Goal: Information Seeking & Learning: Understand process/instructions

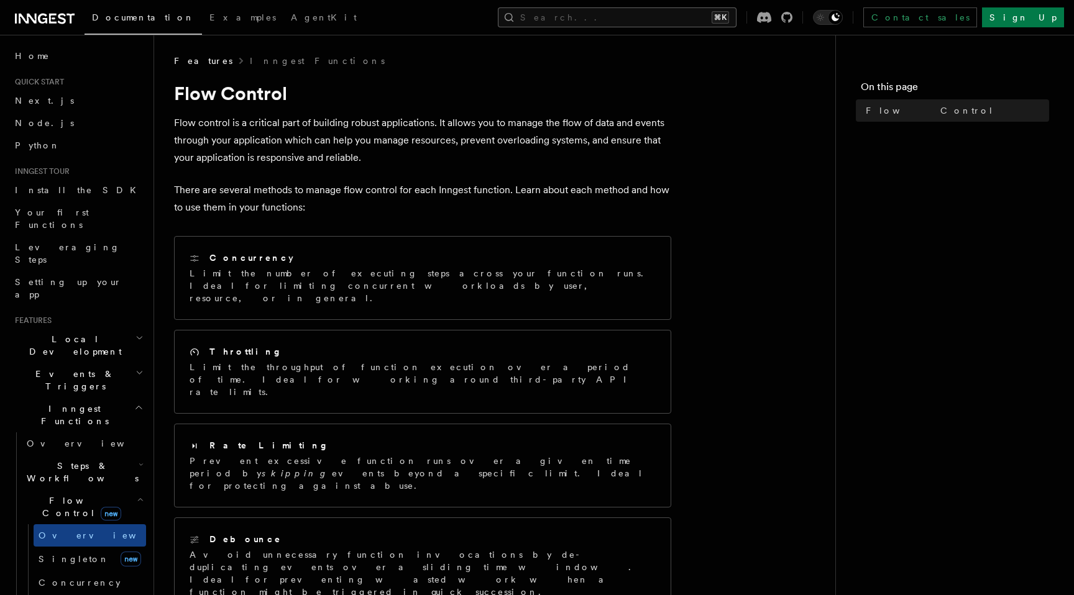
click at [611, 19] on button "Search... ⌘K" at bounding box center [617, 17] width 239 height 20
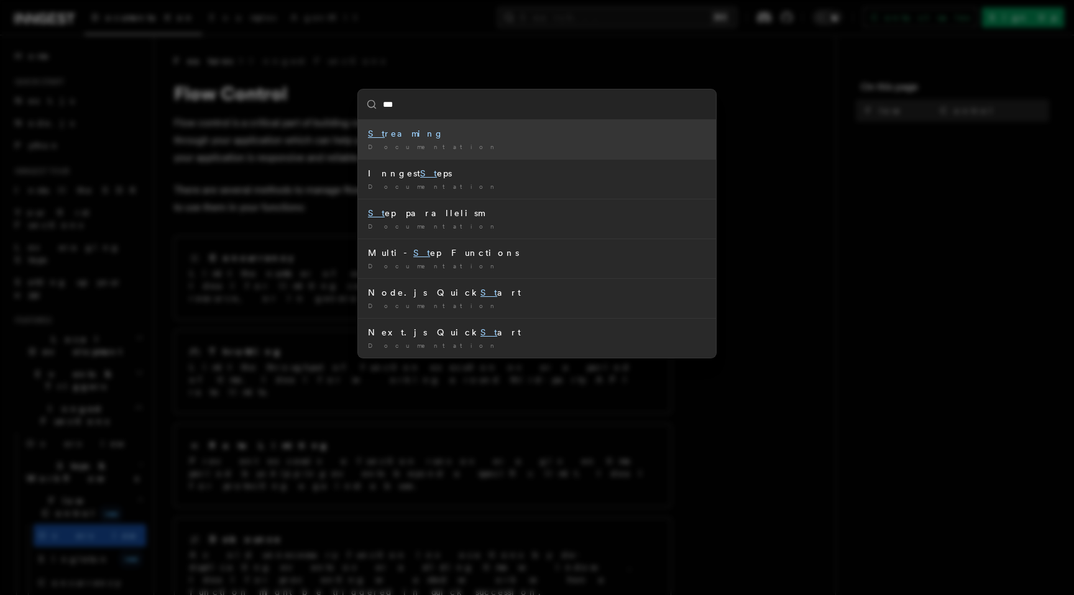
type input "****"
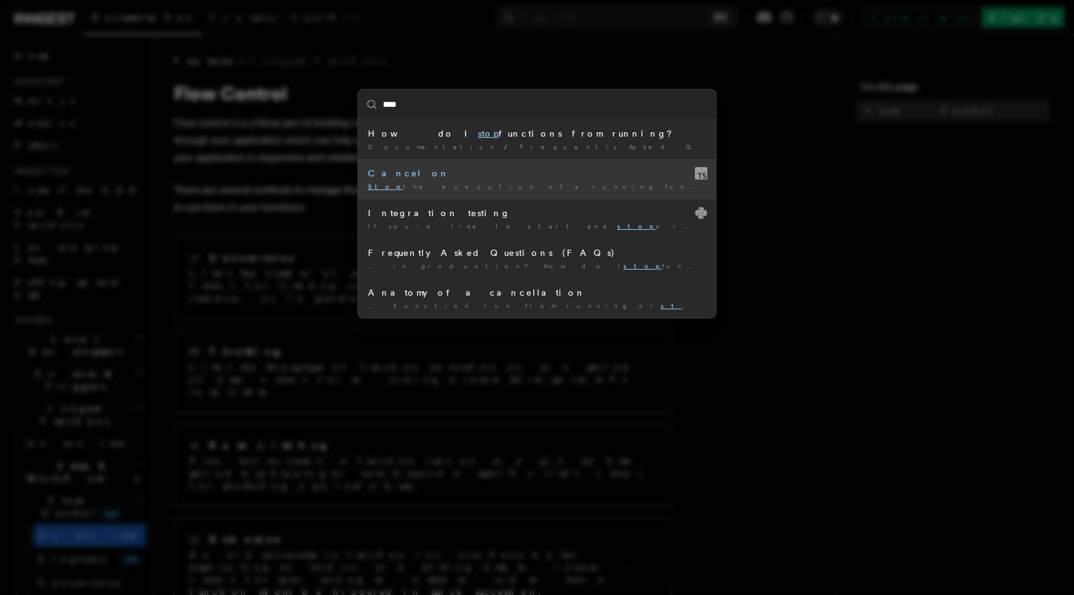
click at [519, 176] on div "Cancel on" at bounding box center [537, 173] width 338 height 12
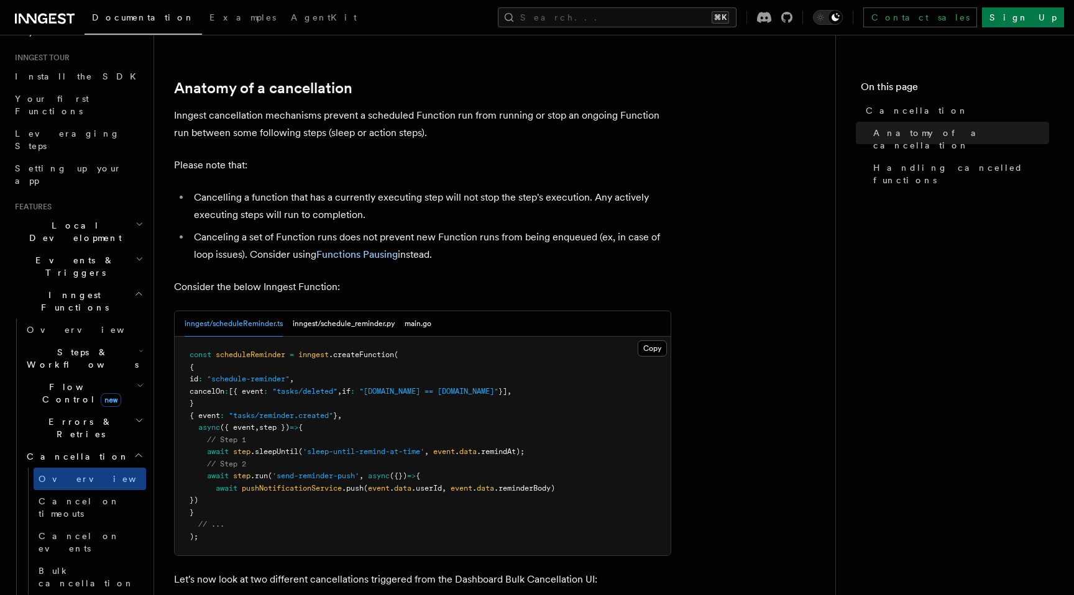
scroll to position [115, 0]
click at [79, 530] on span "Cancel on events" at bounding box center [79, 541] width 81 height 22
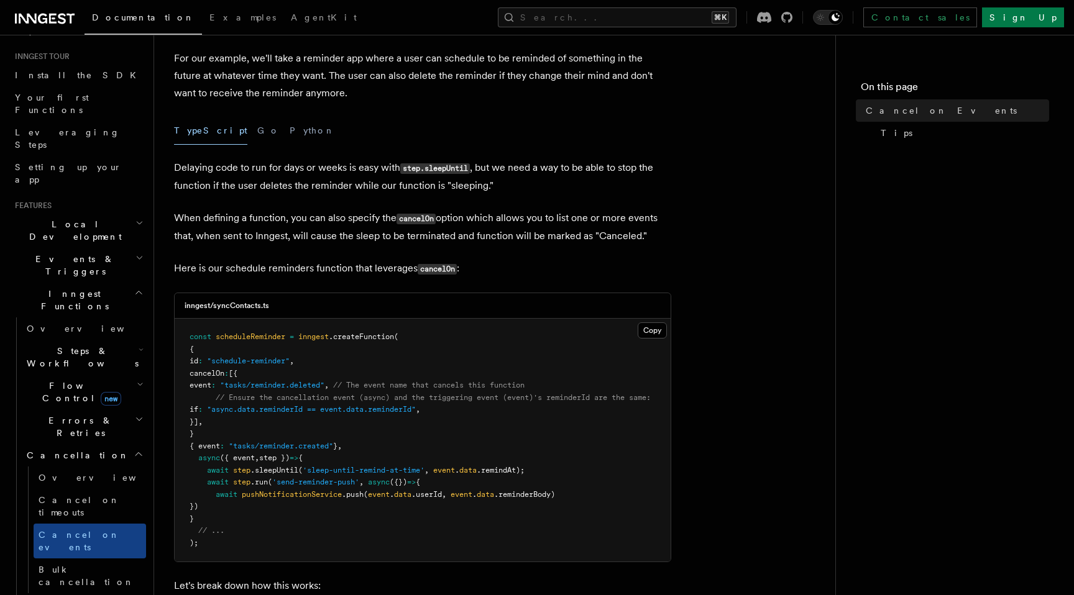
scroll to position [130, 0]
